Goal: Book appointment/travel/reservation

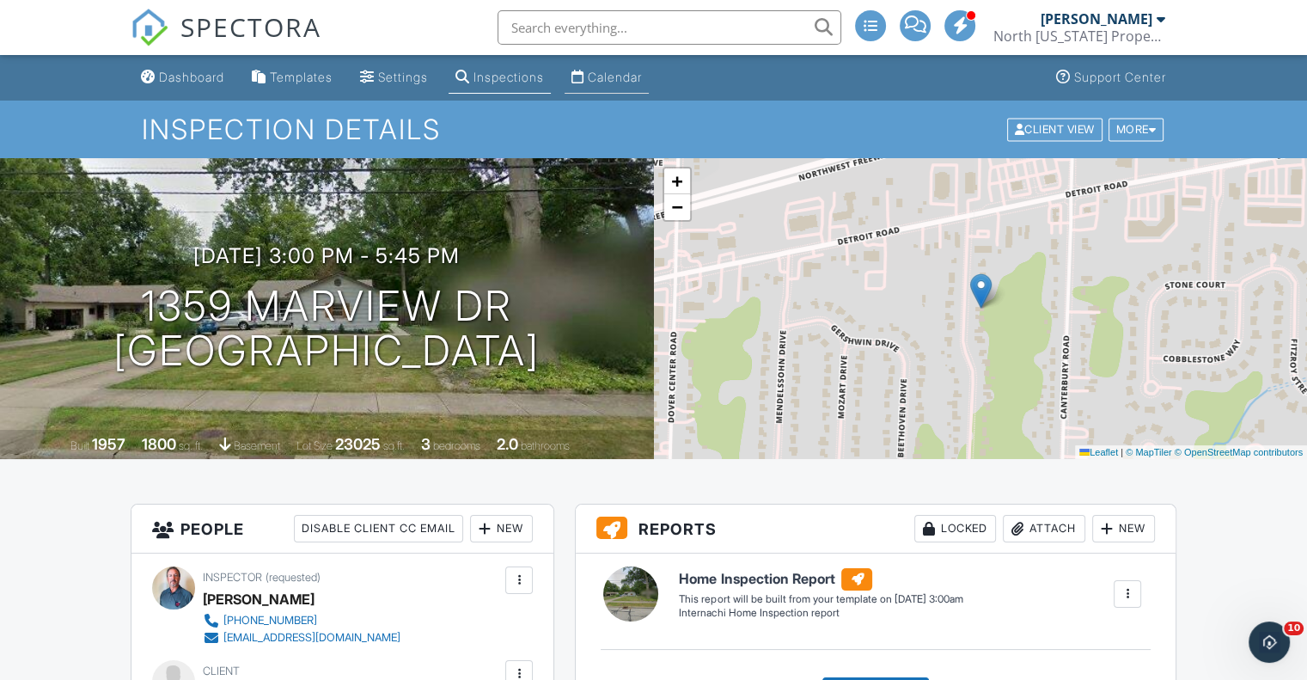
click at [636, 82] on div "Calendar" at bounding box center [615, 77] width 54 height 15
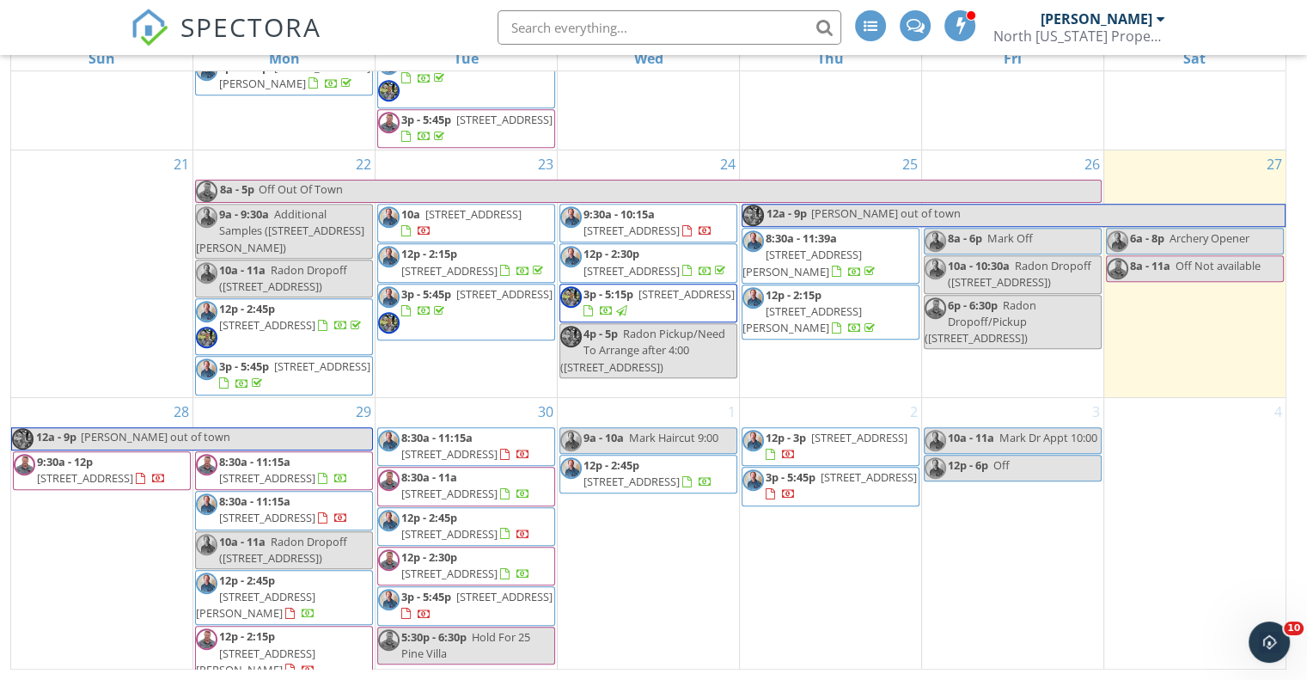
scroll to position [1018, 0]
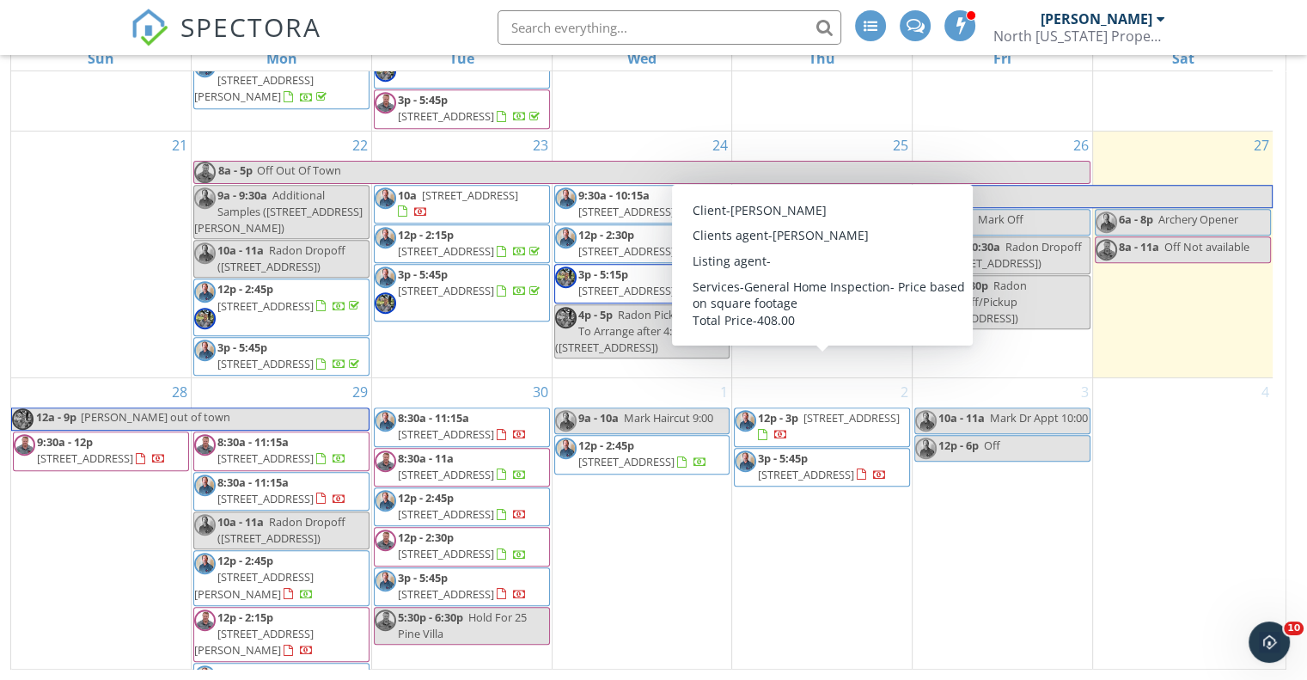
click at [1162, 455] on div "4" at bounding box center [1183, 577] width 180 height 398
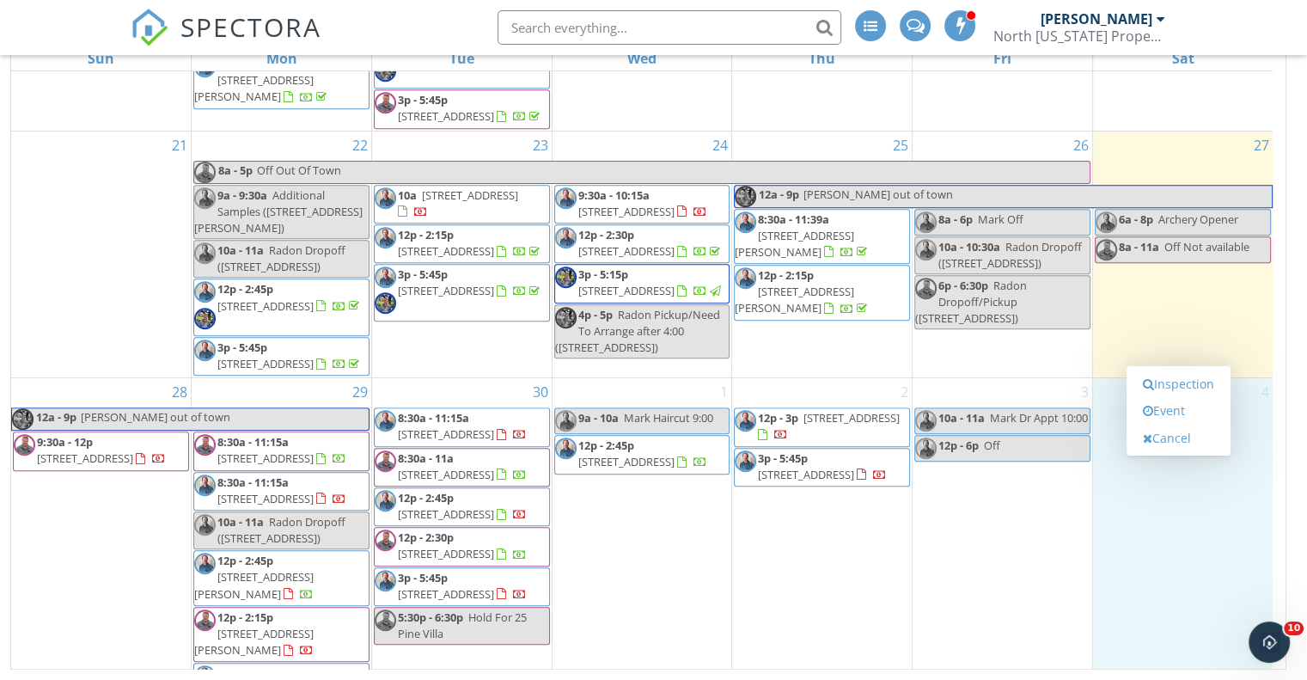
click at [985, 502] on div "3 10a - 11a [PERSON_NAME] Dr Appt 10:00 12p - 6p Off" at bounding box center [1003, 577] width 180 height 398
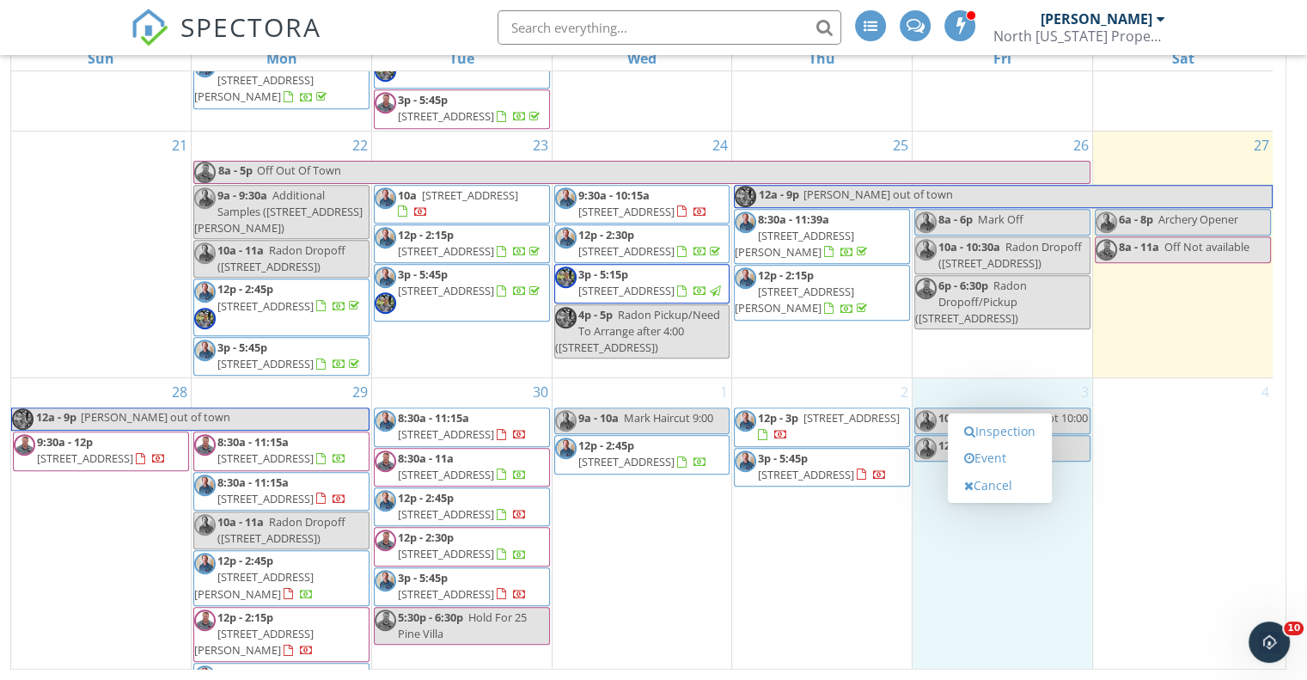
click at [811, 532] on div "2 12p - 3p [STREET_ADDRESS] 3p - 5:45p [STREET_ADDRESS]" at bounding box center [822, 577] width 180 height 398
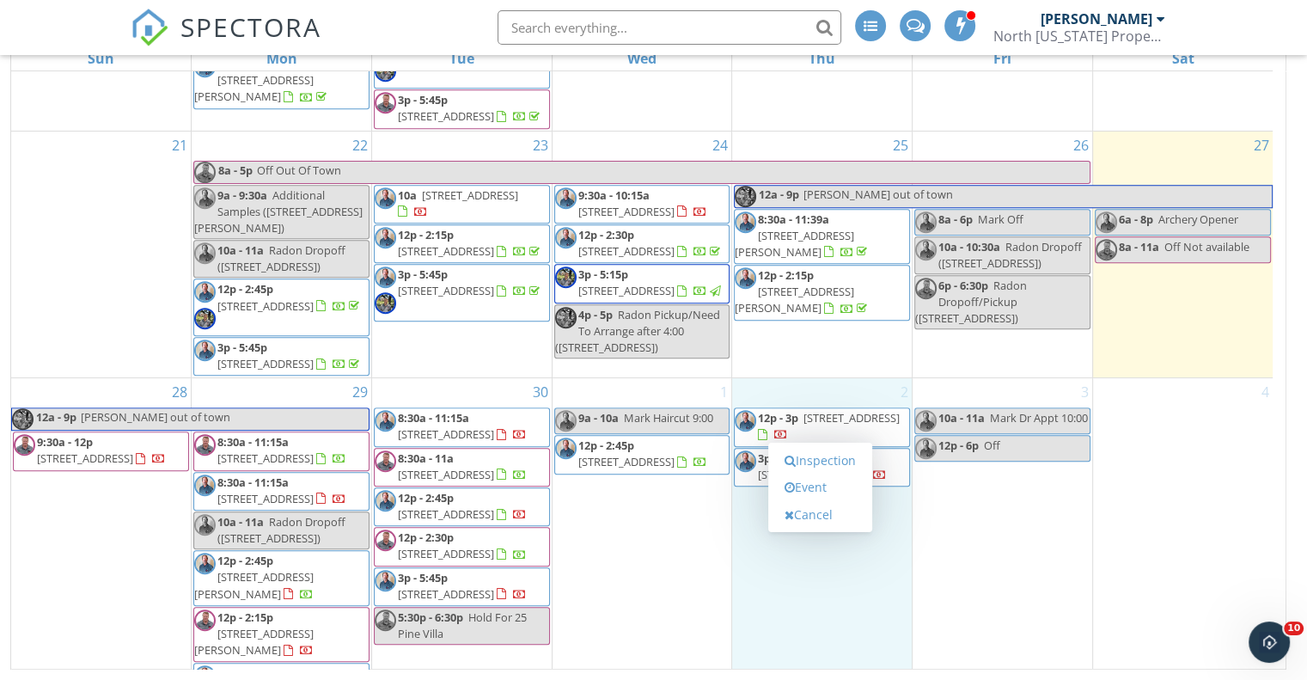
click at [1175, 485] on div "4" at bounding box center [1183, 577] width 180 height 398
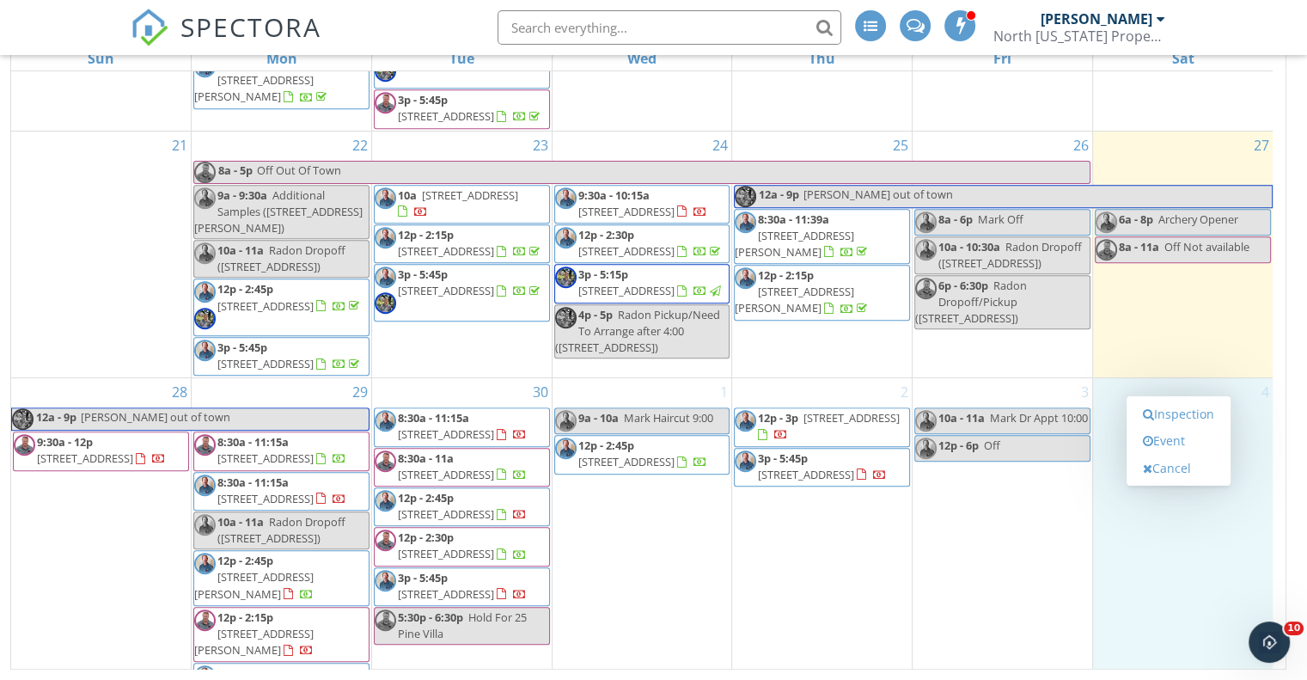
click at [1295, 408] on div "New Calendar View [DATE] [DATE] list day week cal wk 4 wk month Sun Mon Tue Wed…" at bounding box center [653, 309] width 1286 height 719
